Goal: Navigation & Orientation: Find specific page/section

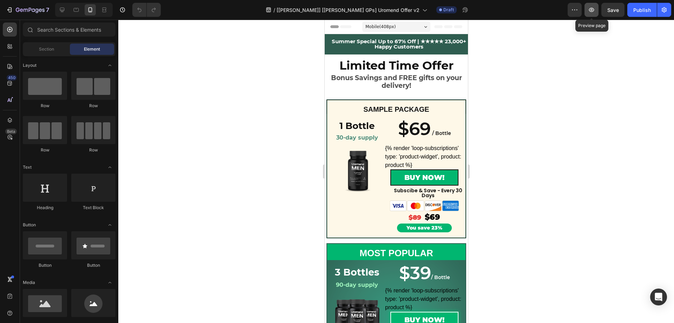
click at [591, 14] on button "button" at bounding box center [591, 10] width 14 height 14
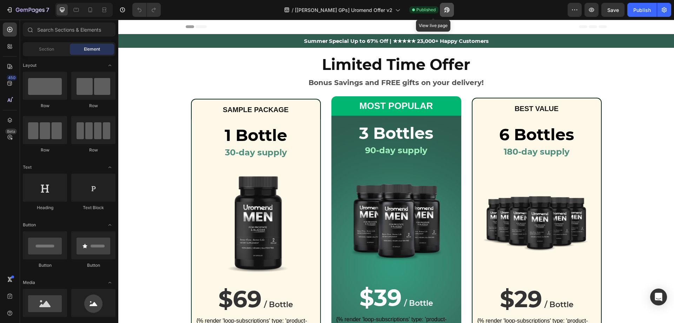
click at [440, 14] on button "button" at bounding box center [447, 10] width 14 height 14
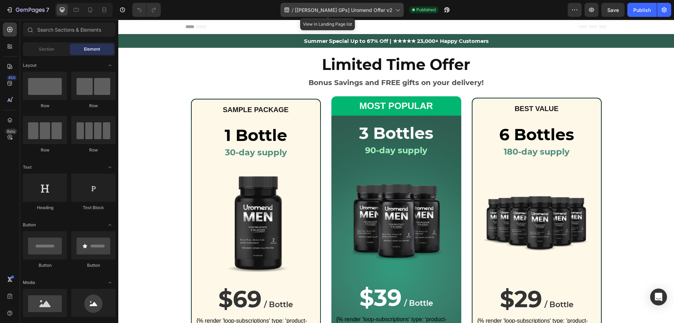
click at [394, 10] on icon at bounding box center [397, 9] width 7 height 7
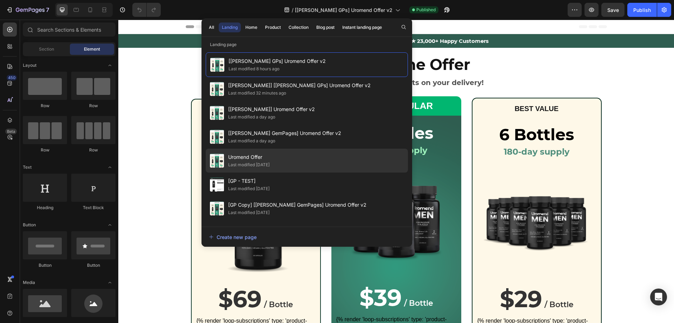
scroll to position [70, 0]
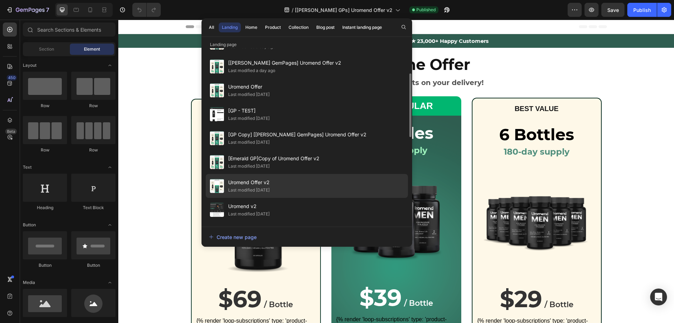
click at [281, 198] on div "Uromend Offer v2 Last modified 2 days ago" at bounding box center [307, 210] width 202 height 24
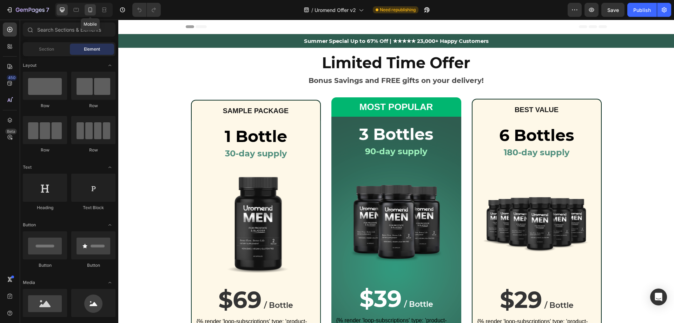
click at [91, 8] on icon at bounding box center [90, 9] width 7 height 7
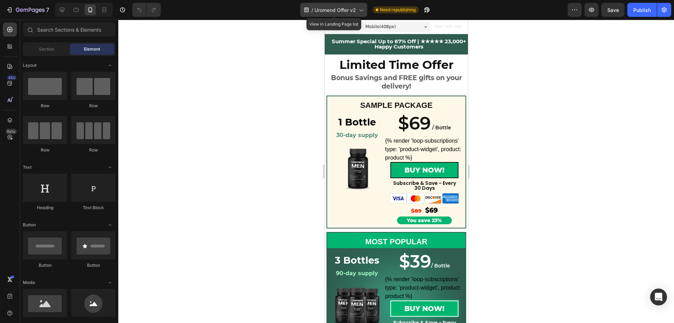
click at [362, 11] on icon at bounding box center [360, 9] width 7 height 7
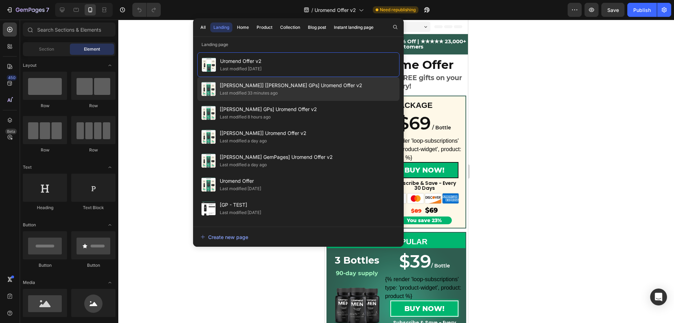
click at [271, 88] on span "[[PERSON_NAME]] [[PERSON_NAME] GPs] Uromend Offer v2" at bounding box center [291, 85] width 142 height 8
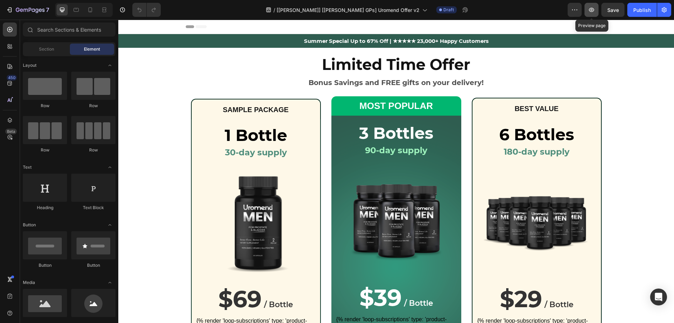
click at [586, 13] on button "button" at bounding box center [591, 10] width 14 height 14
click at [575, 15] on button "button" at bounding box center [574, 10] width 14 height 14
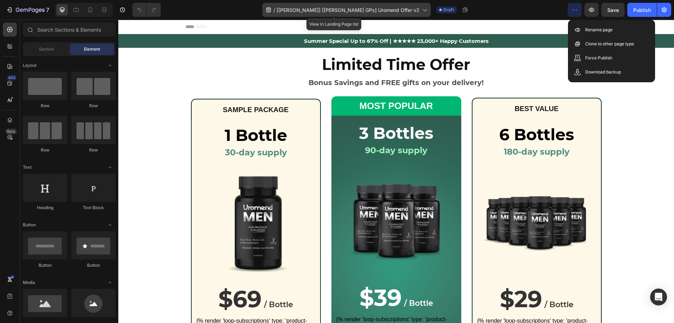
click at [421, 8] on icon at bounding box center [424, 9] width 7 height 7
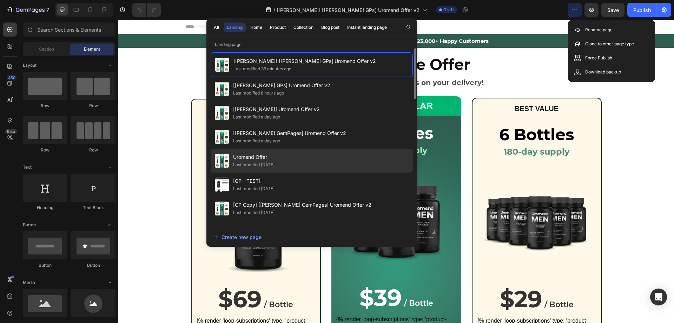
scroll to position [105, 0]
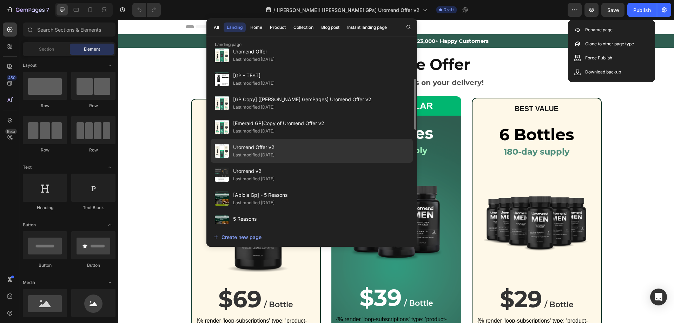
click at [274, 154] on div "Last modified [DATE]" at bounding box center [253, 154] width 41 height 7
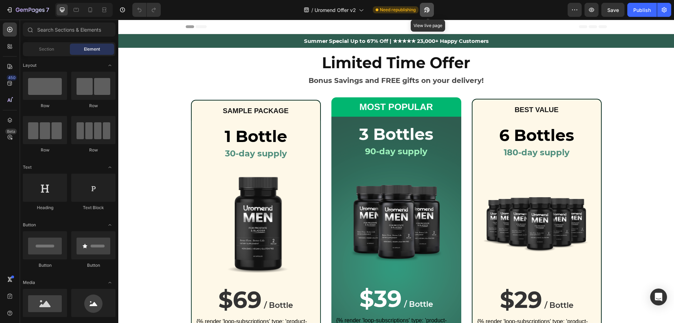
click at [430, 9] on icon "button" at bounding box center [426, 9] width 7 height 7
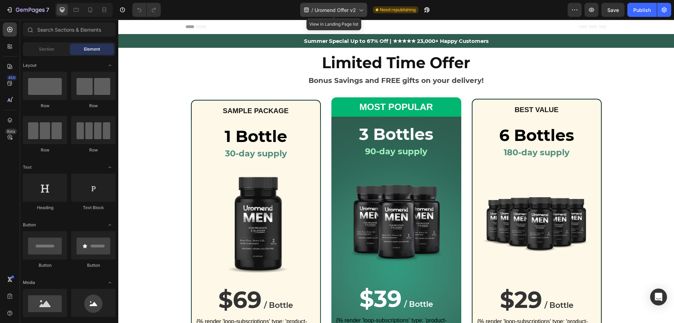
click at [361, 8] on icon at bounding box center [360, 9] width 7 height 7
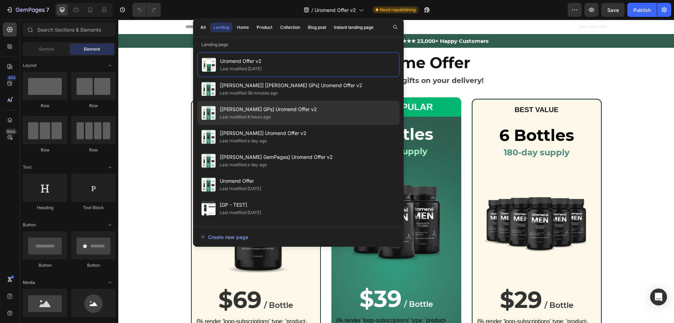
click at [266, 114] on div "Last modified 8 hours ago" at bounding box center [245, 116] width 51 height 7
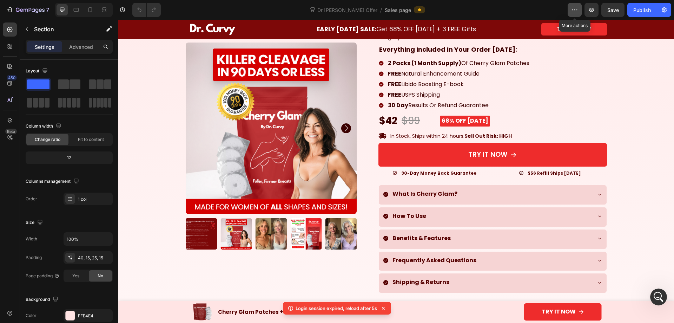
click at [576, 13] on icon "button" at bounding box center [574, 9] width 7 height 7
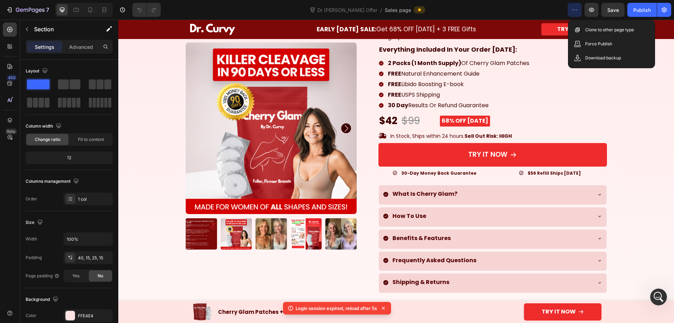
click at [530, 11] on div "Dr Curvy Offer / Sales page" at bounding box center [366, 10] width 401 height 14
